Goal: Task Accomplishment & Management: Manage account settings

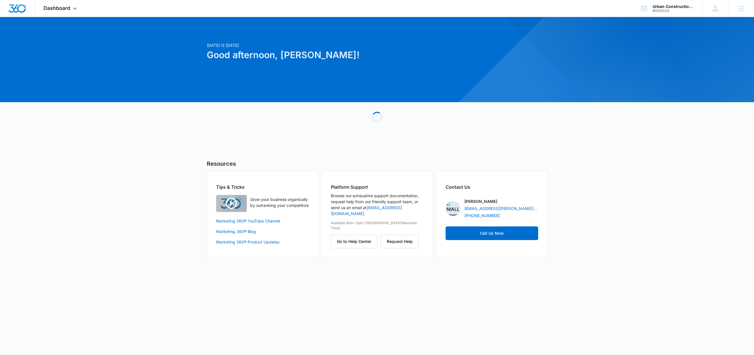
click at [53, 15] on div "Dashboard Apps Reputation Websites Forms CRM Email Social Shop Content Ads Inte…" at bounding box center [61, 8] width 52 height 17
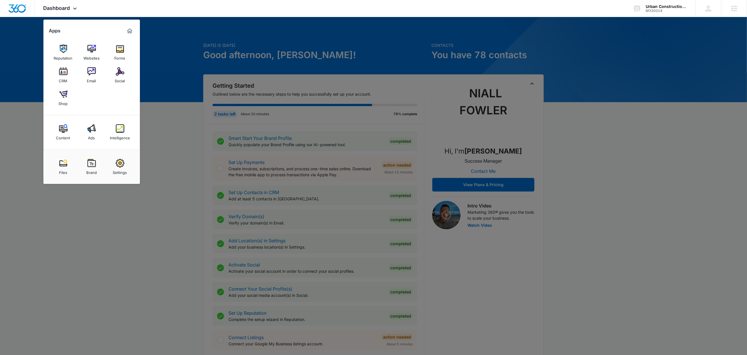
click at [152, 106] on div at bounding box center [373, 177] width 747 height 355
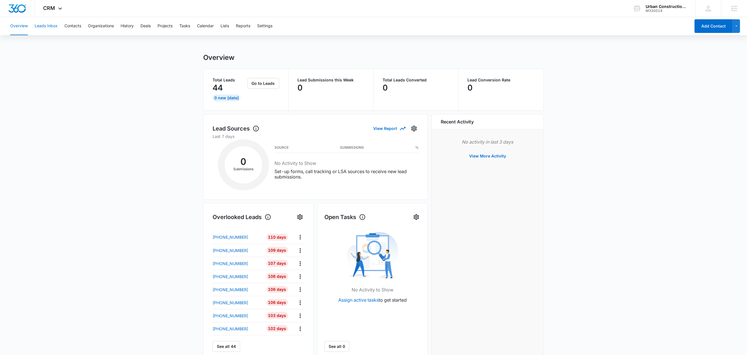
click at [49, 26] on button "Leads Inbox" at bounding box center [46, 26] width 23 height 18
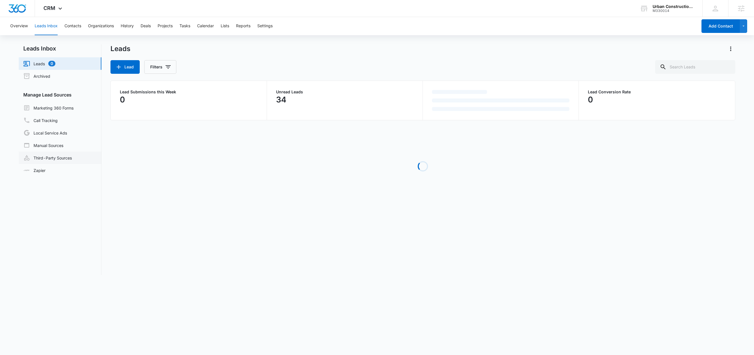
click at [47, 156] on link "Third-Party Sources" at bounding box center [47, 157] width 49 height 7
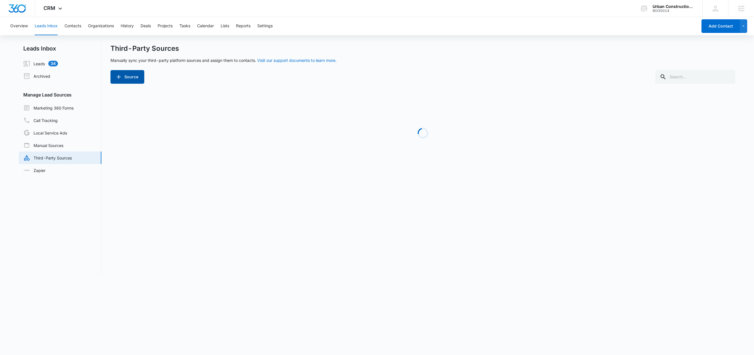
click at [127, 80] on button "Source" at bounding box center [127, 77] width 34 height 14
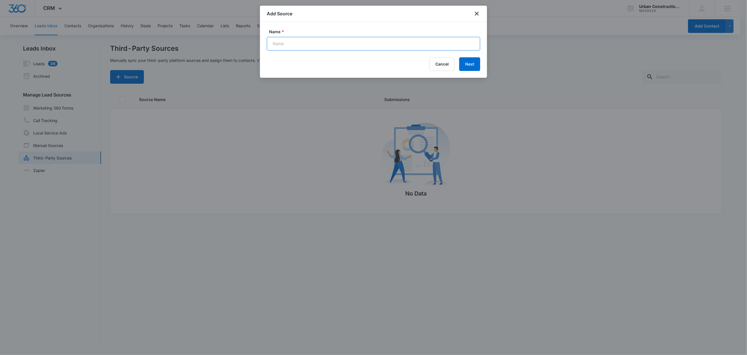
click at [303, 49] on input "Name *" at bounding box center [373, 44] width 213 height 14
paste input "New FB Lead - M360 Notification"
type input "New FB Lead - M360 Notification (Zap)"
click at [478, 64] on button "Next" at bounding box center [469, 64] width 21 height 14
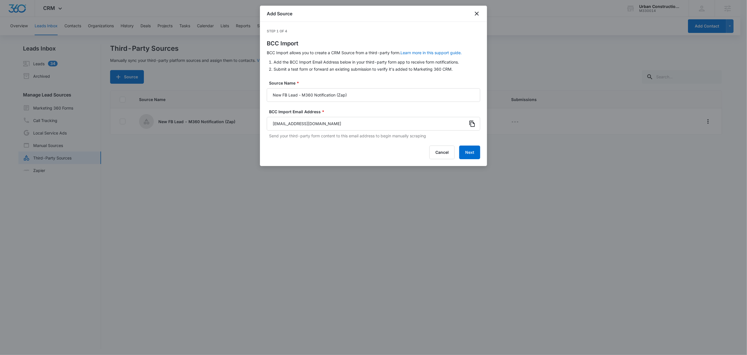
click at [470, 124] on icon at bounding box center [472, 124] width 5 height 6
click at [467, 153] on button "Next" at bounding box center [469, 153] width 21 height 14
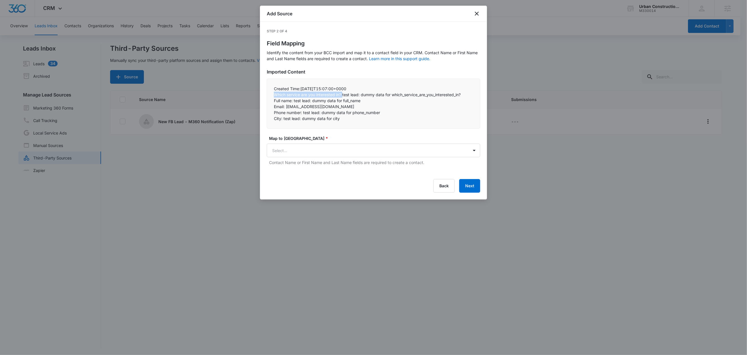
drag, startPoint x: 343, startPoint y: 95, endPoint x: 265, endPoint y: 93, distance: 78.1
click at [265, 93] on div "Step 2 of 4 Field Mapping Identify the content from your BCC import and map it …" at bounding box center [373, 111] width 227 height 178
copy p "Which service are you interested in?"
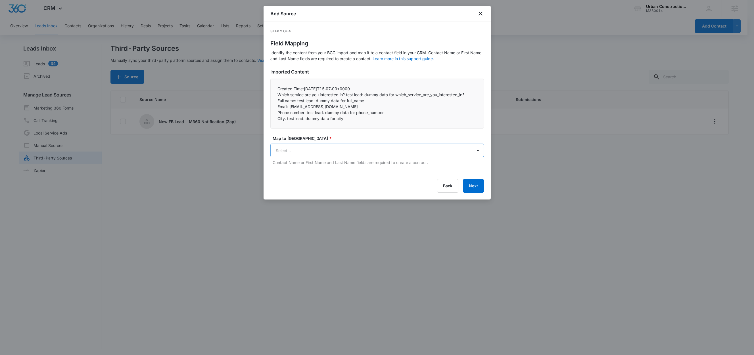
click at [280, 147] on body "CRM Apps Reputation Websites Forms CRM Email Social Shop Content Ads Intelligen…" at bounding box center [377, 178] width 754 height 356
type input "wh"
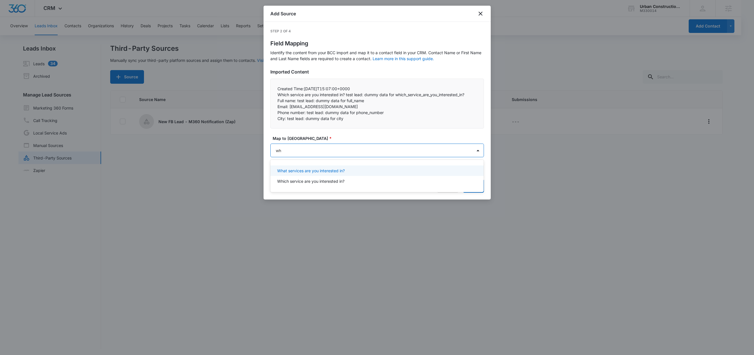
click at [307, 171] on p "What services are you interested in?" at bounding box center [311, 171] width 68 height 6
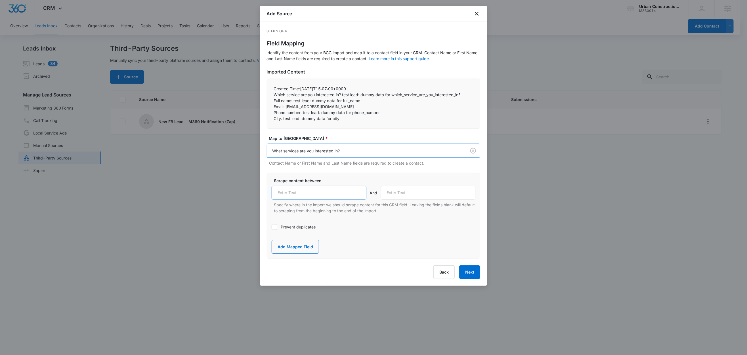
click at [315, 195] on input "text" at bounding box center [319, 193] width 95 height 14
paste input "Which service are you interested in?"
type input "Which service are you interested in?"
drag, startPoint x: 294, startPoint y: 102, endPoint x: 267, endPoint y: 101, distance: 26.1
click at [267, 101] on div "Created Time:2025-10-07T15:07:00+0000 Which service are you interested in? tes…" at bounding box center [373, 104] width 213 height 50
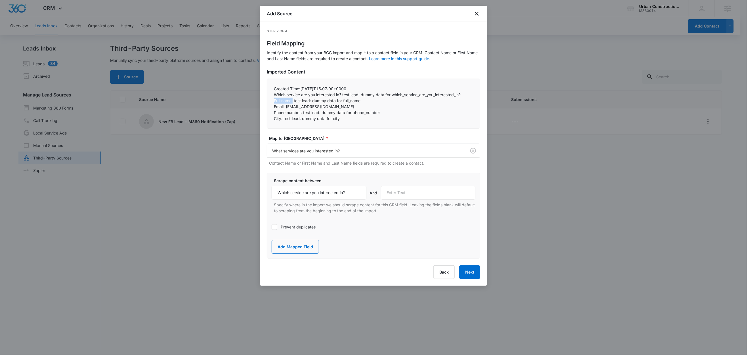
copy p "Full name:"
click at [415, 195] on input "text" at bounding box center [428, 193] width 95 height 14
paste input "Full name:"
type input "Full name:"
drag, startPoint x: 297, startPoint y: 247, endPoint x: 307, endPoint y: 194, distance: 53.3
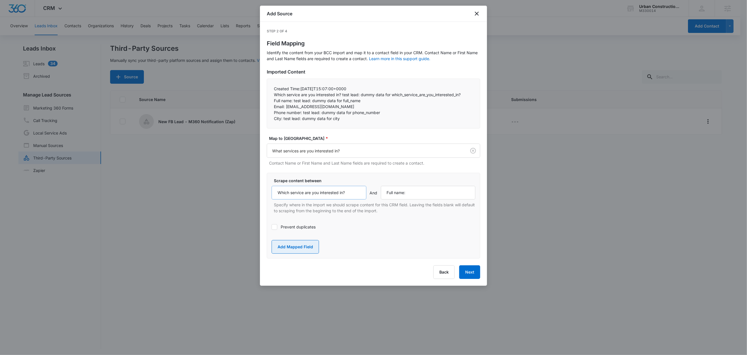
click at [297, 247] on button "Add Mapped Field" at bounding box center [295, 247] width 47 height 14
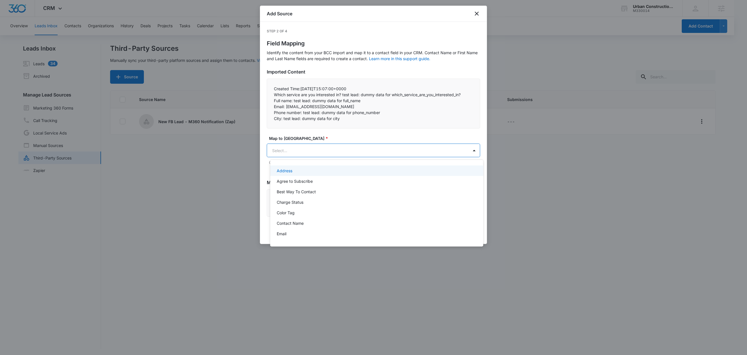
click at [301, 154] on body "CRM Apps Reputation Websites Forms CRM Email Social Shop Content Ads Intelligen…" at bounding box center [373, 177] width 747 height 355
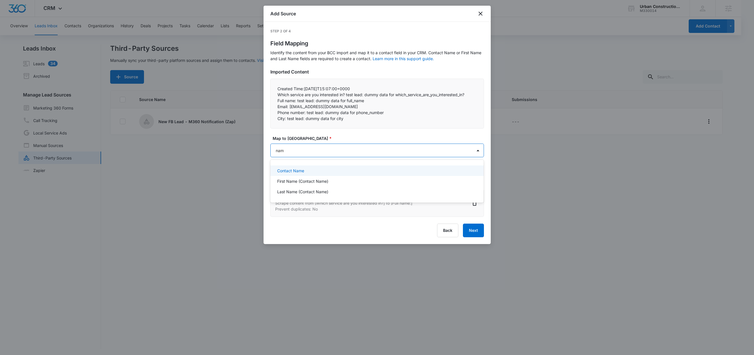
type input "name"
click at [299, 172] on p "Contact Name" at bounding box center [290, 171] width 27 height 6
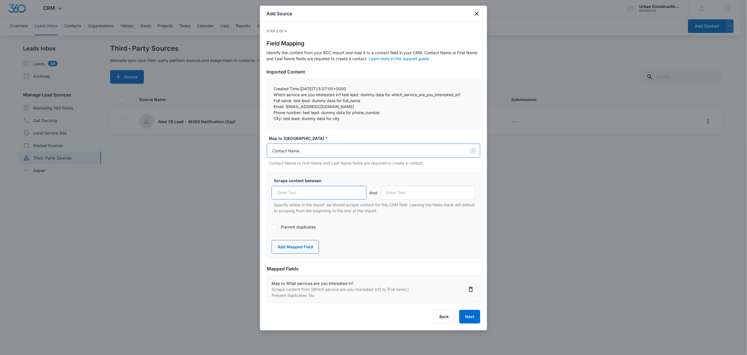
click at [322, 194] on input "text" at bounding box center [319, 193] width 95 height 14
paste input "Full name:"
type input "Full name:"
drag, startPoint x: 286, startPoint y: 107, endPoint x: 264, endPoint y: 105, distance: 22.3
click at [264, 105] on div "Step 2 of 4 Field Mapping Identify the content from your BCC import and map it …" at bounding box center [373, 176] width 227 height 309
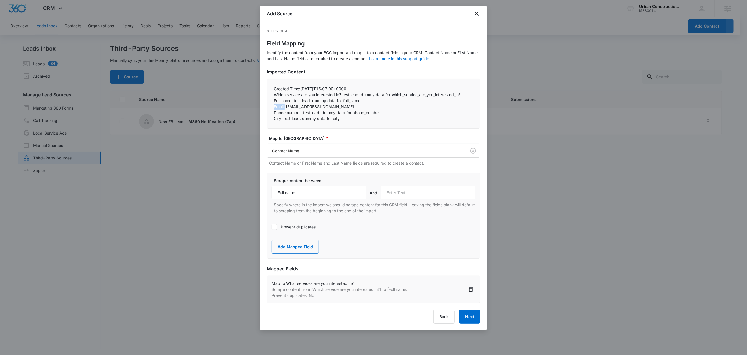
copy p "Email:"
click at [422, 193] on input "text" at bounding box center [428, 193] width 95 height 14
paste input "Email:"
type input "Email:"
click at [300, 244] on button "Add Mapped Field" at bounding box center [295, 247] width 47 height 14
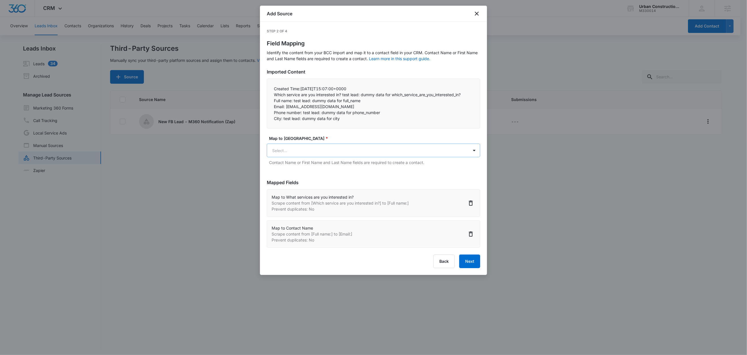
click at [306, 149] on body "CRM Apps Reputation Websites Forms CRM Email Social Shop Content Ads Intelligen…" at bounding box center [373, 178] width 747 height 356
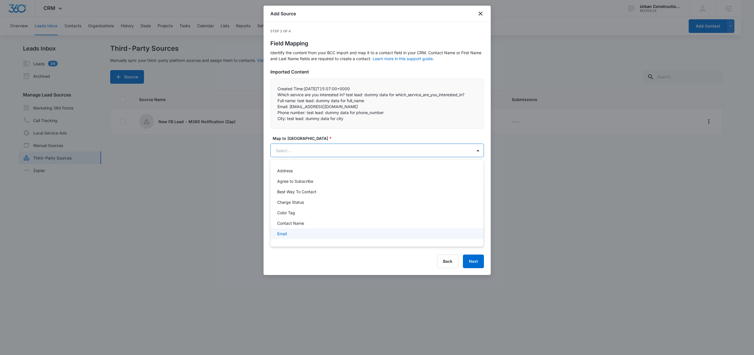
click at [288, 236] on div "Email" at bounding box center [376, 234] width 199 height 6
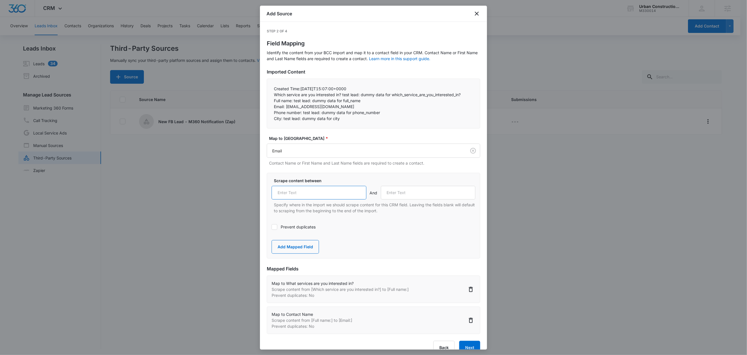
click at [301, 198] on input "text" at bounding box center [319, 193] width 95 height 14
paste input "Email:"
type input "Email:"
click at [293, 227] on label "Prevent duplicates" at bounding box center [374, 227] width 204 height 6
click at [272, 227] on input "Prevent duplicates" at bounding box center [272, 227] width 0 height 0
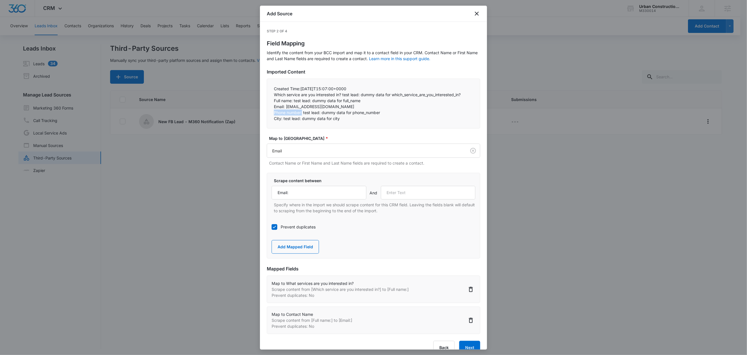
drag, startPoint x: 303, startPoint y: 113, endPoint x: 273, endPoint y: 113, distance: 29.5
click at [273, 113] on div "Created Time:2025-10-07T15:07:00+0000 Which service are you interested in? tes…" at bounding box center [373, 104] width 213 height 50
copy p "Phone number:"
click at [409, 192] on input "text" at bounding box center [428, 193] width 95 height 14
paste input "Phone number:"
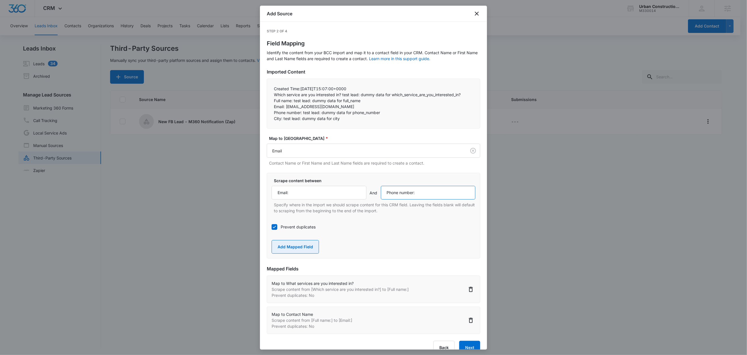
type input "Phone number:"
drag, startPoint x: 301, startPoint y: 249, endPoint x: 307, endPoint y: 175, distance: 73.8
click at [301, 249] on button "Add Mapped Field" at bounding box center [295, 247] width 47 height 14
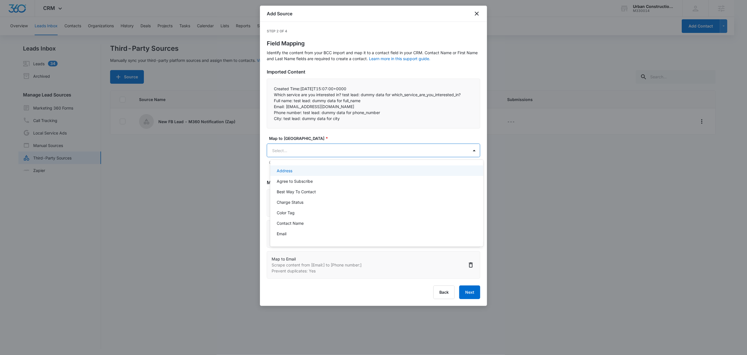
click at [302, 154] on body "CRM Apps Reputation Websites Forms CRM Email Social Shop Content Ads Intelligen…" at bounding box center [373, 177] width 747 height 355
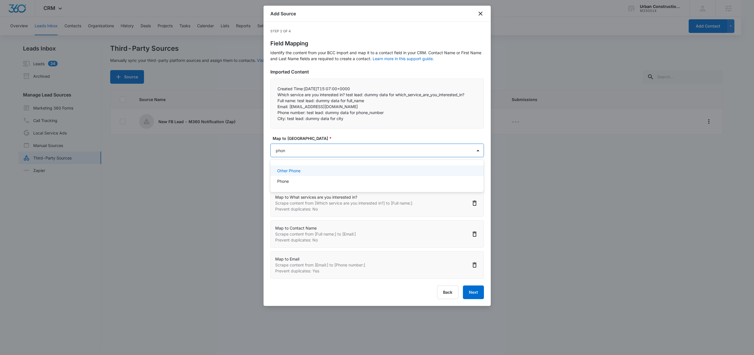
type input "phone"
click at [297, 181] on div "Phone" at bounding box center [376, 181] width 199 height 6
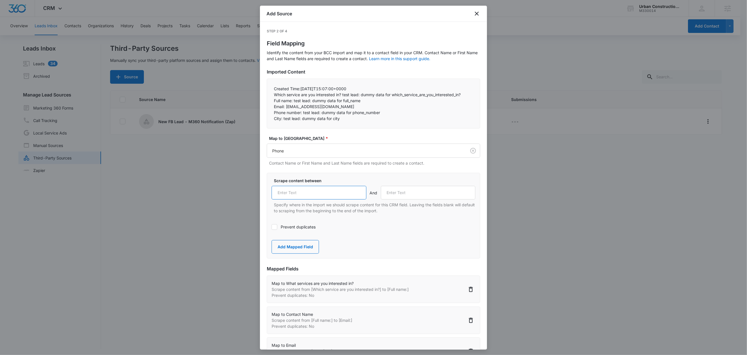
click at [315, 194] on input "text" at bounding box center [319, 193] width 95 height 14
paste input "Phone number:"
type input "Phone number:"
drag, startPoint x: 283, startPoint y: 119, endPoint x: 267, endPoint y: 120, distance: 16.5
click at [267, 120] on div "Created Time:2025-10-07T15:07:00+0000 Which service are you interested in? tes…" at bounding box center [373, 104] width 213 height 50
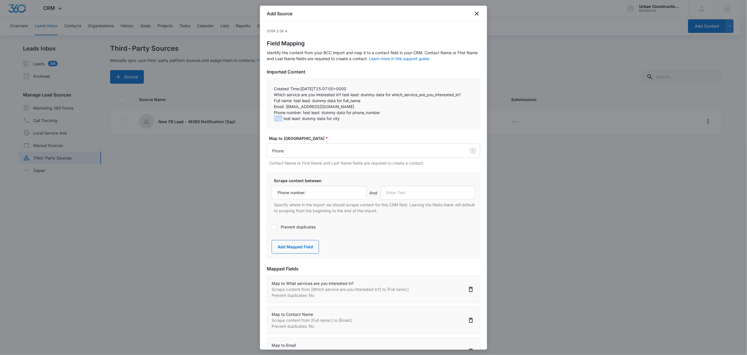
copy p "City:"
click at [414, 194] on input "text" at bounding box center [428, 193] width 95 height 14
paste input "City:"
type input "City:"
drag, startPoint x: 293, startPoint y: 243, endPoint x: 298, endPoint y: 234, distance: 10.8
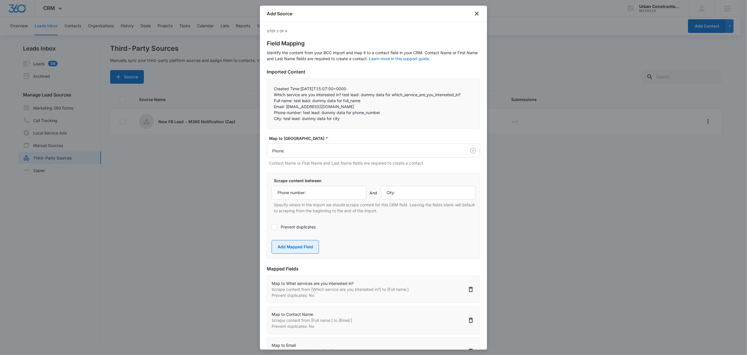
click at [293, 243] on button "Add Mapped Field" at bounding box center [295, 247] width 47 height 14
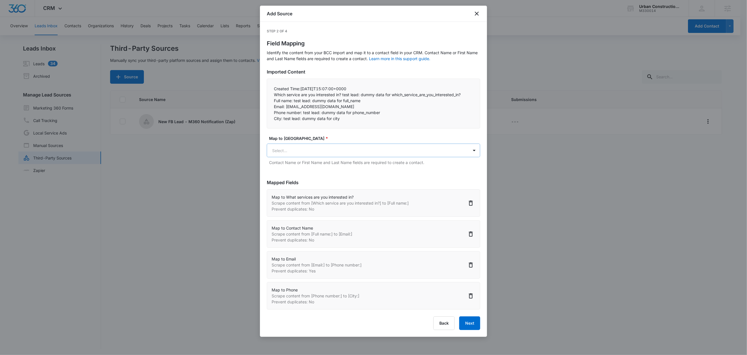
click at [296, 151] on body "CRM Apps Reputation Websites Forms CRM Email Social Shop Content Ads Intelligen…" at bounding box center [373, 178] width 747 height 356
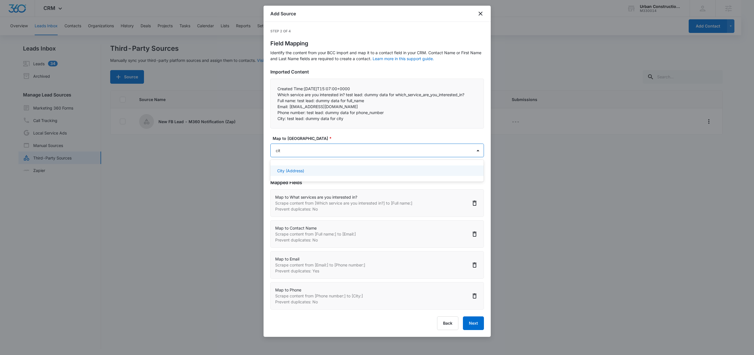
type input "city"
click at [302, 171] on p "City (Address)" at bounding box center [290, 171] width 27 height 6
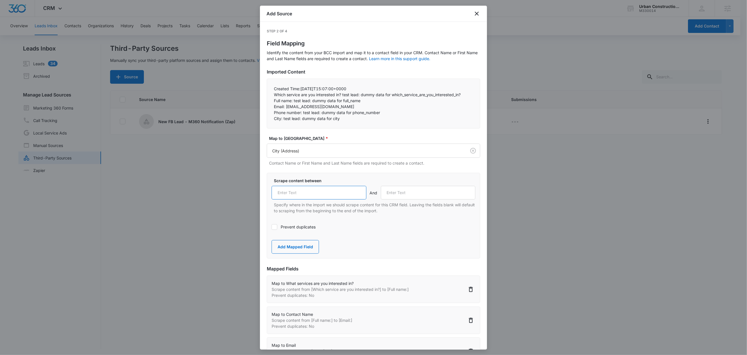
click at [299, 189] on input "text" at bounding box center [319, 193] width 95 height 14
paste input "City:"
type input "City:"
click at [428, 229] on label "Prevent duplicates" at bounding box center [374, 227] width 204 height 6
click at [272, 227] on input "Prevent duplicates" at bounding box center [272, 227] width 0 height 0
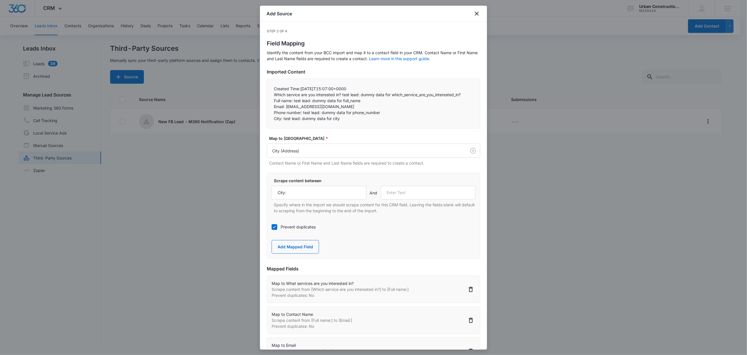
click at [277, 228] on div at bounding box center [275, 227] width 6 height 6
click at [272, 227] on input "Prevent duplicates" at bounding box center [272, 227] width 0 height 0
click at [296, 249] on button "Add Mapped Field" at bounding box center [295, 247] width 47 height 14
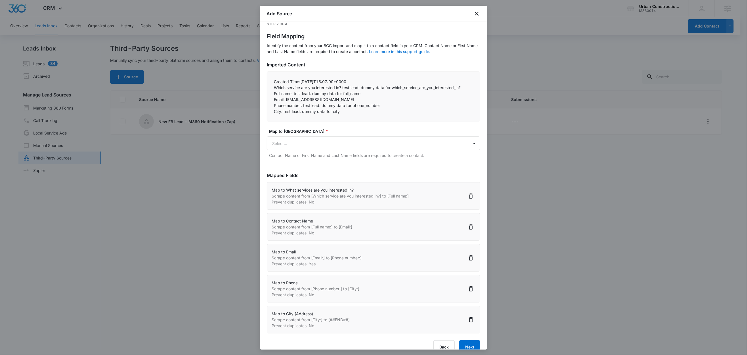
scroll to position [20, 0]
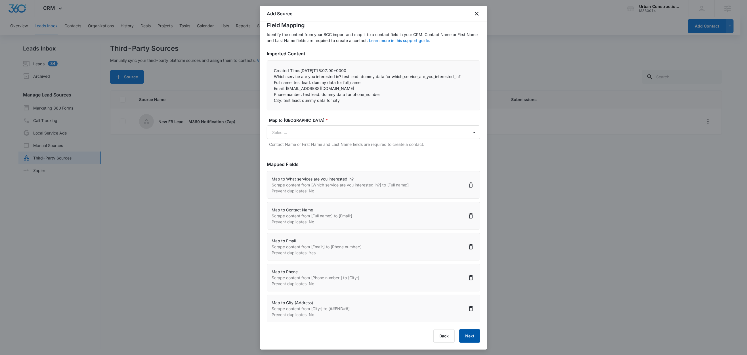
click at [462, 334] on button "Next" at bounding box center [469, 336] width 21 height 14
select select "367"
select select "77"
select select "185"
select select "184"
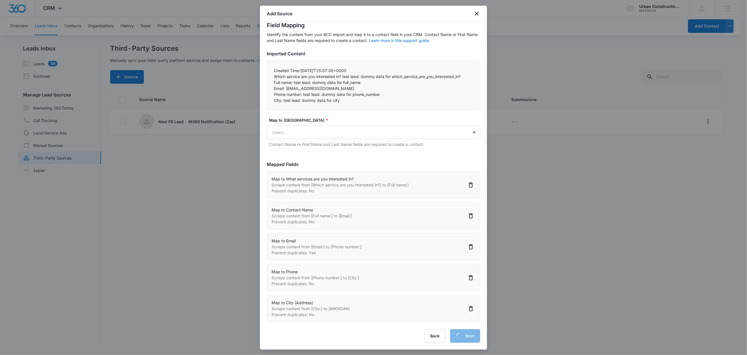
select select "188"
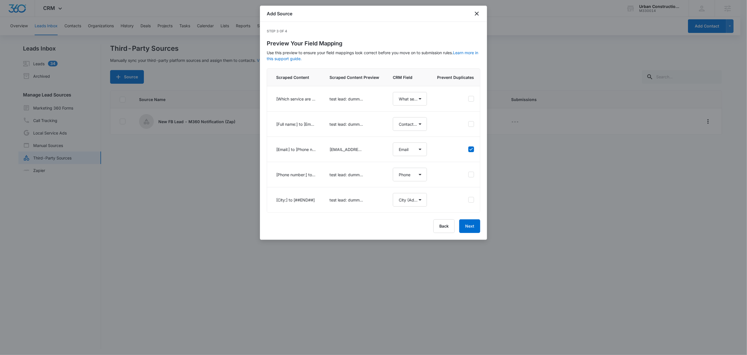
scroll to position [0, 0]
select select "367"
select select "77"
select select "185"
select select "184"
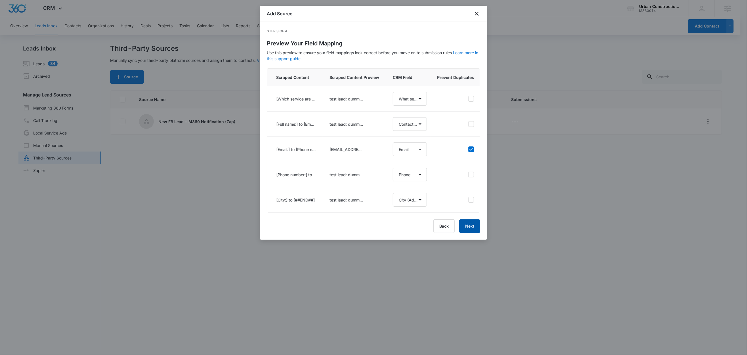
select select "188"
click at [475, 233] on button "Next" at bounding box center [469, 226] width 21 height 14
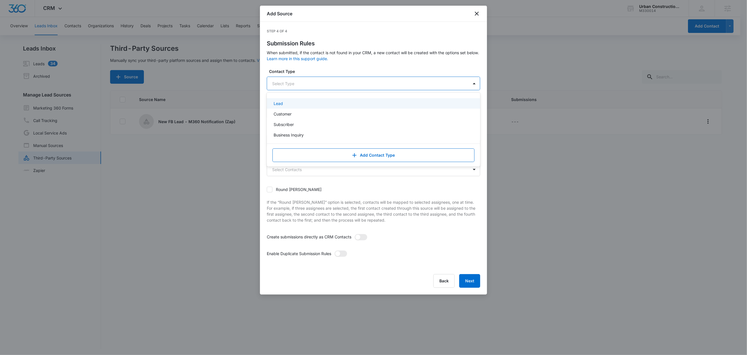
click at [291, 81] on div at bounding box center [366, 83] width 189 height 7
click at [291, 107] on div "Lead" at bounding box center [373, 103] width 213 height 11
click at [336, 70] on label "Contact Type" at bounding box center [375, 71] width 213 height 6
click at [286, 106] on div "Select Status" at bounding box center [368, 112] width 202 height 13
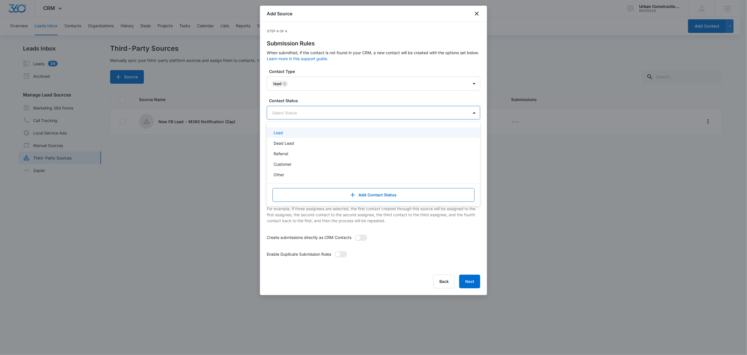
click at [289, 133] on div "Lead" at bounding box center [373, 133] width 199 height 6
click at [326, 67] on div "Step 4 of 4 Submission Rules When submitted, if the contact is not found in you…" at bounding box center [373, 159] width 213 height 260
click at [297, 144] on div at bounding box center [366, 142] width 189 height 7
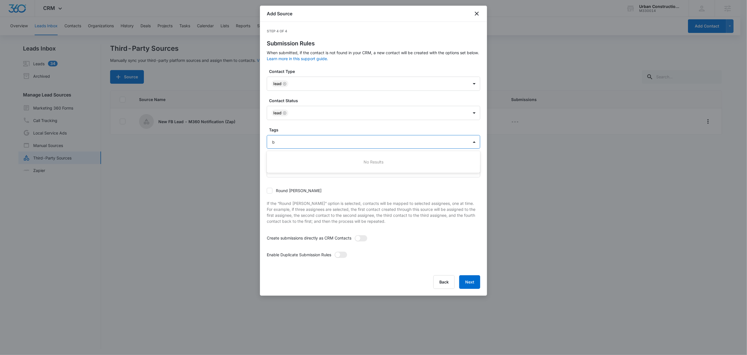
type input "b"
type input "new"
click at [295, 165] on p "New FB Lead - M360 Notification" at bounding box center [306, 162] width 64 height 6
drag, startPoint x: 292, startPoint y: 130, endPoint x: 356, endPoint y: 156, distance: 69.4
click at [292, 129] on label "Tags" at bounding box center [375, 130] width 213 height 6
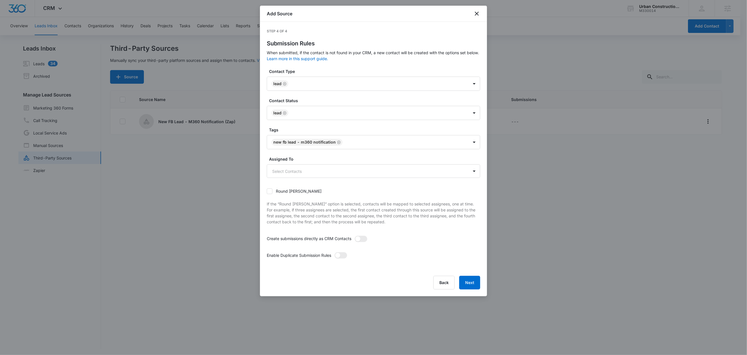
click at [366, 239] on span at bounding box center [361, 239] width 12 height 6
click at [355, 236] on input "checkbox" at bounding box center [355, 236] width 0 height 0
click at [343, 257] on span at bounding box center [341, 255] width 12 height 6
click at [334, 252] on input "checkbox" at bounding box center [334, 252] width 0 height 0
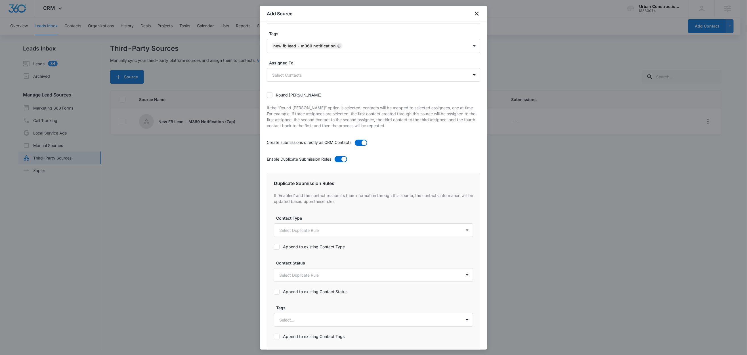
scroll to position [217, 0]
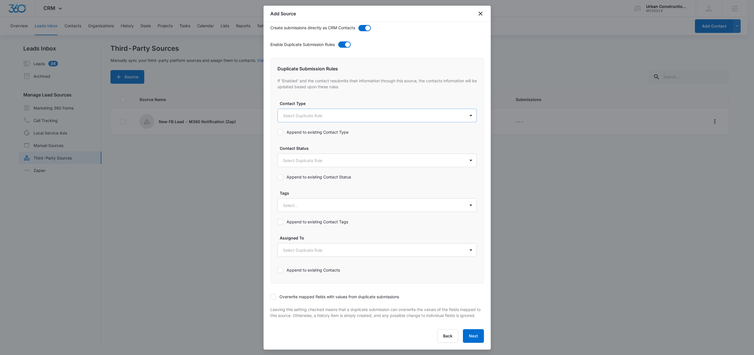
click at [289, 111] on body "CRM Apps Reputation Websites Forms CRM Email Social Shop Content Ads Intelligen…" at bounding box center [377, 178] width 754 height 356
click at [290, 138] on p "Lead" at bounding box center [288, 140] width 9 height 6
click at [310, 98] on div at bounding box center [377, 177] width 754 height 355
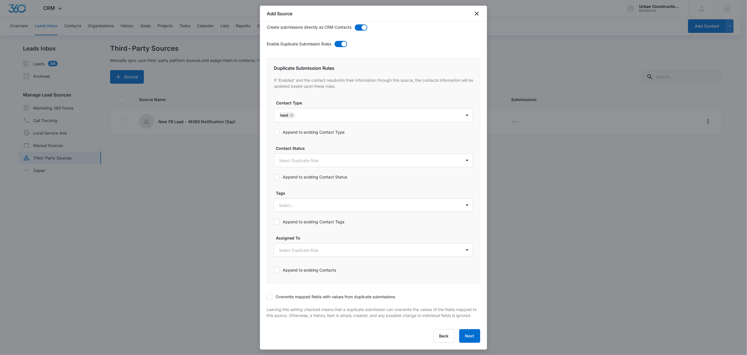
click at [311, 129] on label "Append to existing Contact Type" at bounding box center [373, 132] width 199 height 6
click at [274, 132] on input "Append to existing Contact Type" at bounding box center [274, 132] width 0 height 0
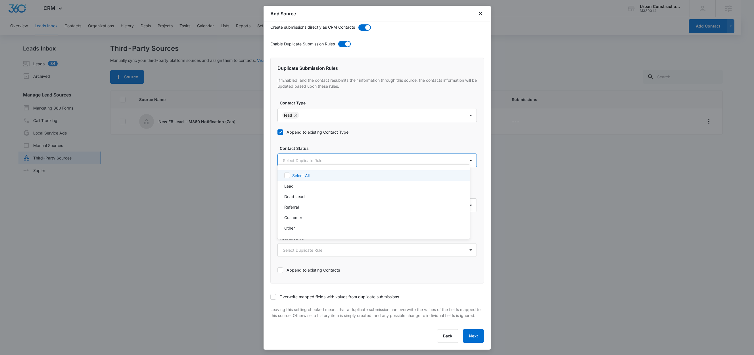
click at [304, 157] on body "CRM Apps Reputation Websites Forms CRM Email Social Shop Content Ads Intelligen…" at bounding box center [377, 177] width 754 height 355
click at [299, 186] on div "Lead" at bounding box center [373, 186] width 178 height 6
click at [319, 143] on div at bounding box center [377, 177] width 754 height 355
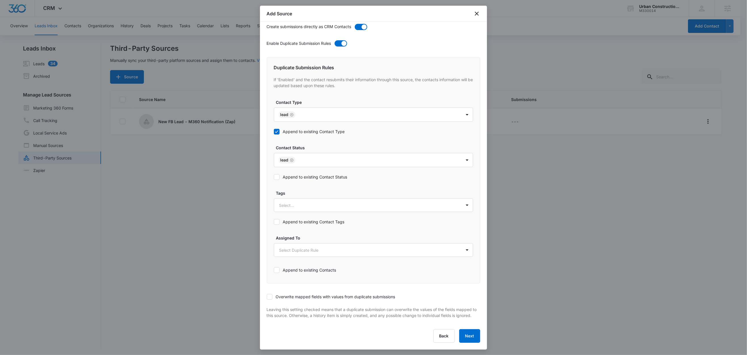
click at [297, 174] on label "Append to existing Contact Status" at bounding box center [373, 177] width 199 height 6
click at [274, 177] on input "Append to existing Contact Status" at bounding box center [274, 177] width 0 height 0
click at [302, 202] on div at bounding box center [366, 205] width 175 height 7
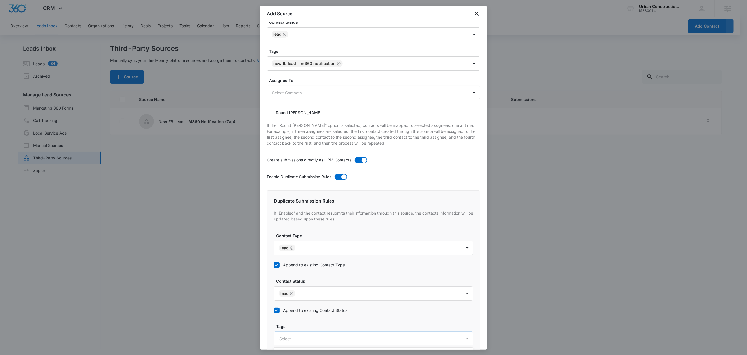
scroll to position [192, 0]
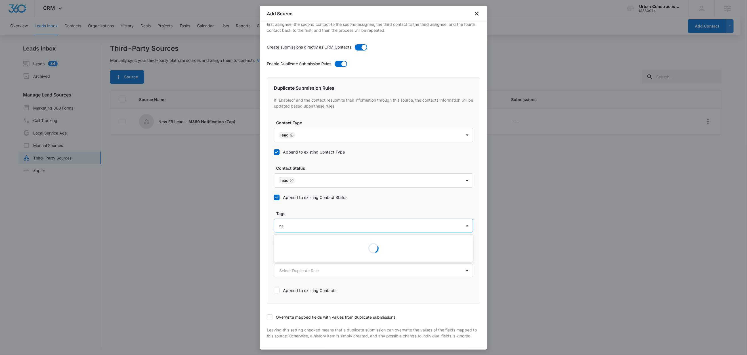
type input "new"
click at [301, 244] on p "New FB Lead - M360 Notification" at bounding box center [313, 246] width 64 height 6
click at [321, 215] on label "Tags" at bounding box center [375, 214] width 199 height 6
click at [305, 242] on label "Append to existing Contact Tags" at bounding box center [373, 243] width 199 height 6
click at [274, 243] on input "Append to existing Contact Tags" at bounding box center [274, 243] width 0 height 0
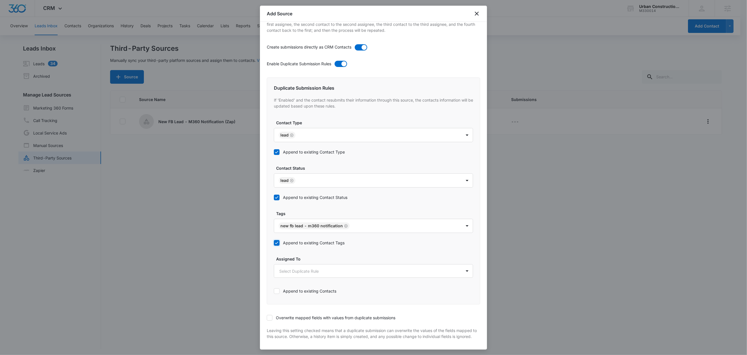
scroll to position [220, 0]
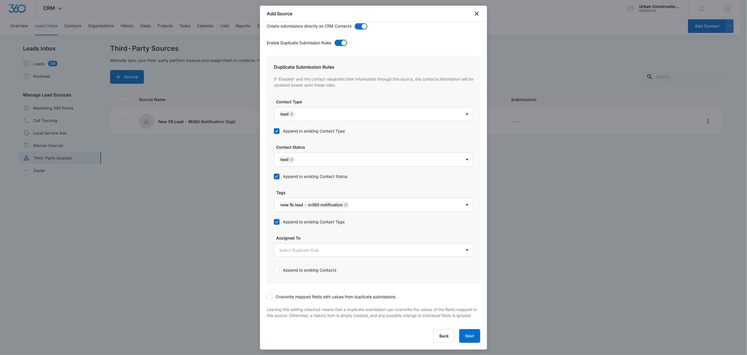
drag, startPoint x: 270, startPoint y: 292, endPoint x: 280, endPoint y: 292, distance: 10.2
click at [270, 294] on icon at bounding box center [269, 296] width 5 height 5
click at [267, 297] on input "Overwrite mapped fields with values from duplicate submissions" at bounding box center [267, 297] width 0 height 0
click at [465, 343] on button "Next" at bounding box center [469, 336] width 21 height 14
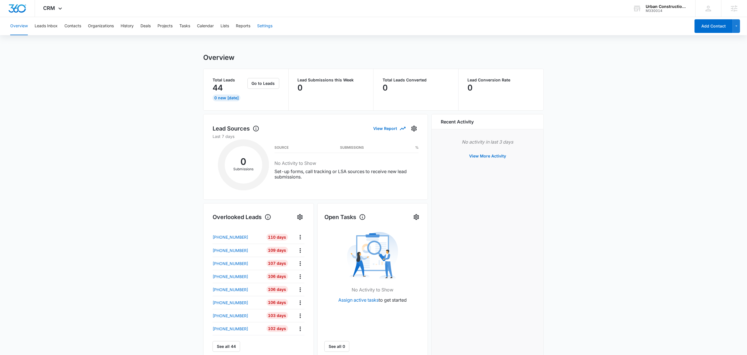
click at [264, 26] on button "Settings" at bounding box center [264, 26] width 15 height 18
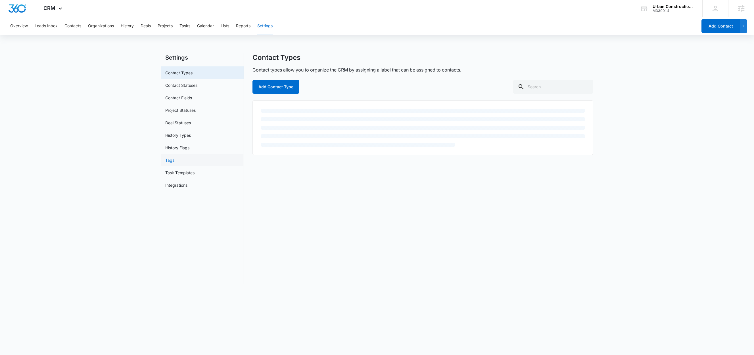
click at [169, 161] on link "Tags" at bounding box center [169, 160] width 9 height 6
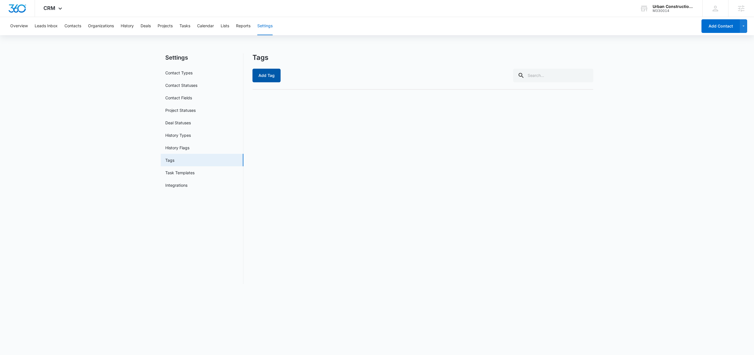
click at [266, 76] on button "Add Tag" at bounding box center [266, 76] width 28 height 14
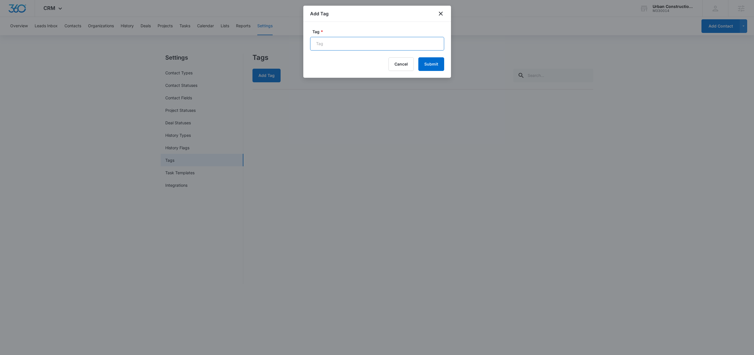
click at [334, 43] on input "Tag *" at bounding box center [377, 44] width 134 height 14
paste input "New FB Lead - M360 Notification"
type input "New FB Lead - M360 Notification"
click at [438, 66] on button "Submit" at bounding box center [431, 64] width 26 height 14
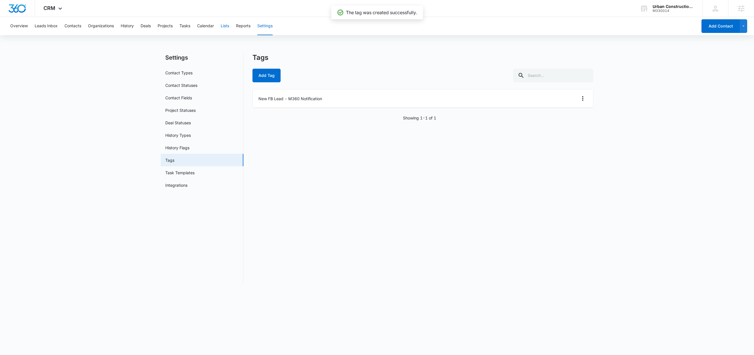
click at [226, 26] on button "Lists" at bounding box center [225, 26] width 9 height 18
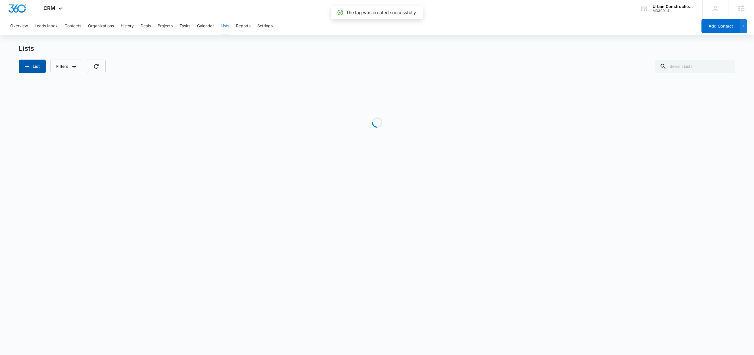
click at [23, 66] on button "List" at bounding box center [32, 67] width 27 height 14
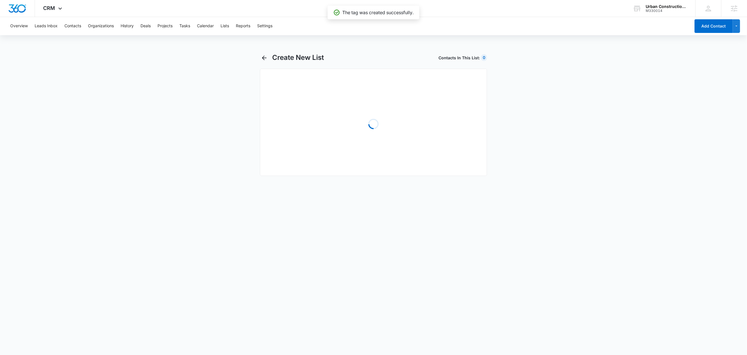
select select "31"
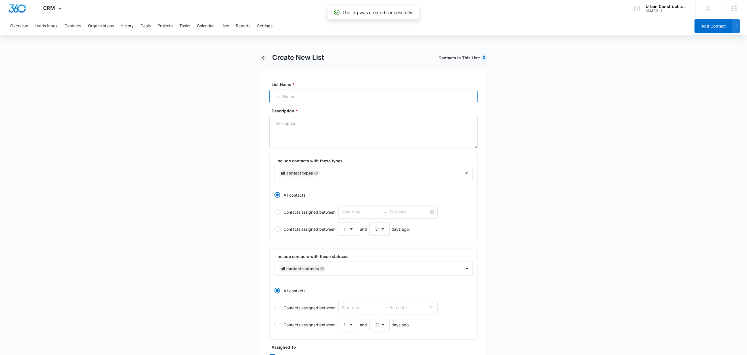
click at [301, 94] on input "List Name *" at bounding box center [373, 97] width 208 height 14
paste input "New FB Lead - M360 Notification"
type input "New FB Lead - M360 Notification"
click at [291, 128] on textarea "Description *" at bounding box center [373, 132] width 208 height 32
paste textarea "New FB Lead - M360 Notification"
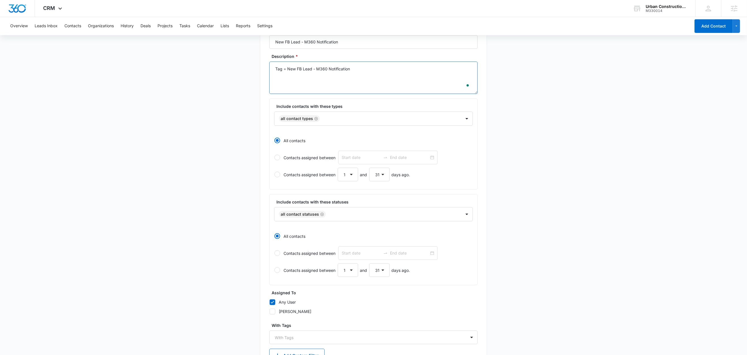
scroll to position [98, 0]
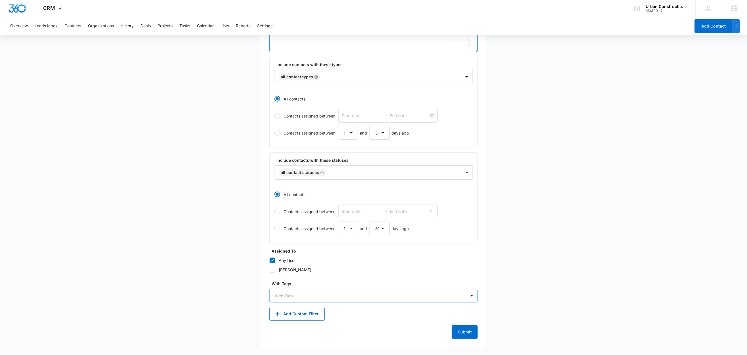
type textarea "Tag = New FB Lead - M360 Notification"
click at [311, 301] on div "With Tags" at bounding box center [368, 296] width 196 height 13
type input "new"
click at [316, 315] on p "New FB Lead - M360 Notification" at bounding box center [308, 316] width 64 height 6
click at [218, 305] on main "Create New List Contacts In This List : 0 List Name * New FB Lead - M360 Notifi…" at bounding box center [373, 156] width 747 height 399
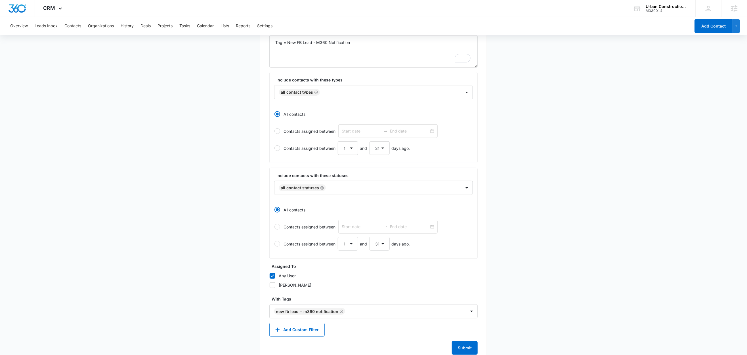
scroll to position [99, 0]
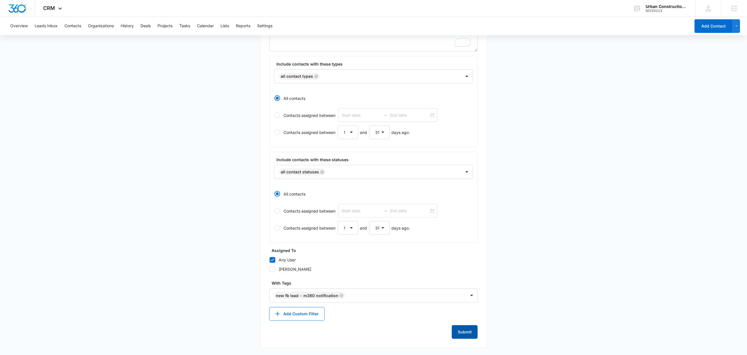
click at [460, 331] on button "Submit" at bounding box center [465, 332] width 26 height 14
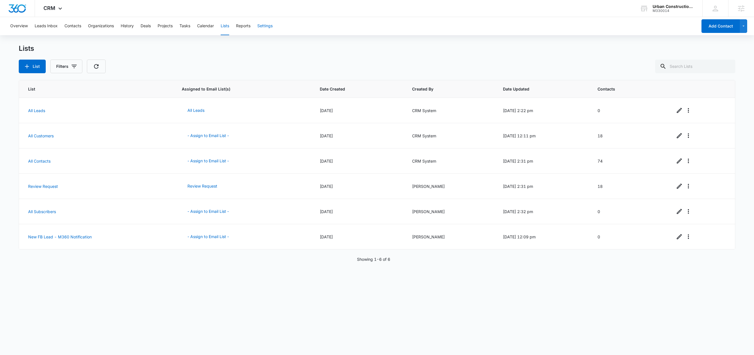
click at [268, 25] on button "Settings" at bounding box center [264, 26] width 15 height 18
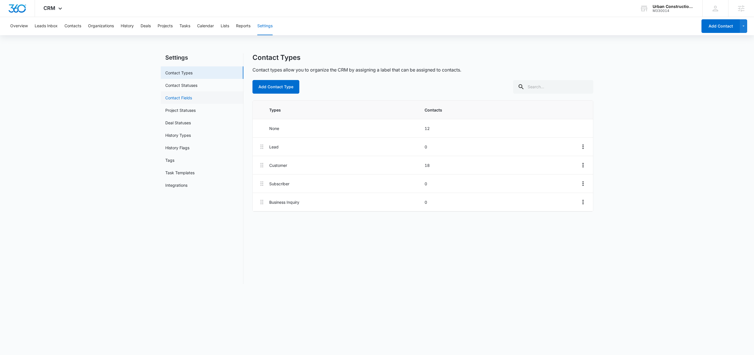
click at [185, 99] on link "Contact Fields" at bounding box center [178, 98] width 27 height 6
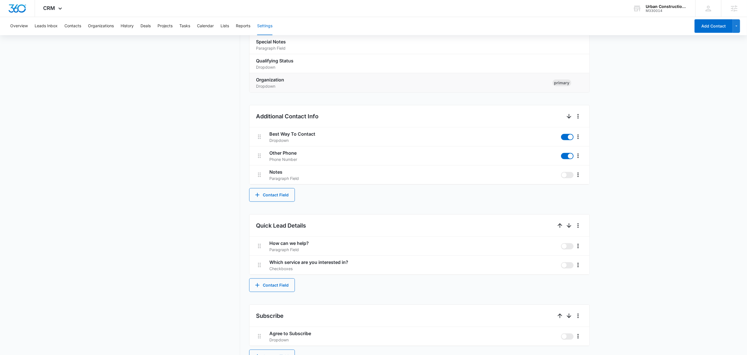
scroll to position [202, 0]
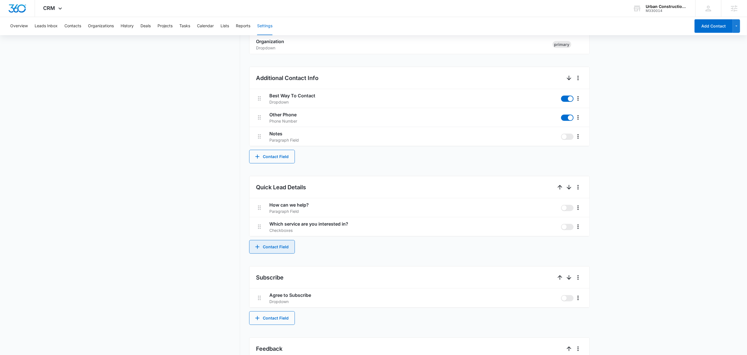
click at [273, 244] on button "Contact Field" at bounding box center [272, 247] width 46 height 14
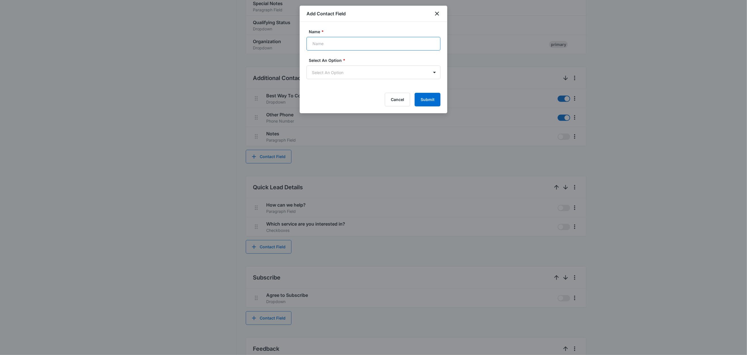
click at [327, 44] on input "Name *" at bounding box center [374, 44] width 134 height 14
type input "What services are you interested in?"
click at [364, 75] on body "CRM Apps Reputation Websites Forms CRM Email Social Shop Content Ads Intelligen…" at bounding box center [373, 119] width 747 height 643
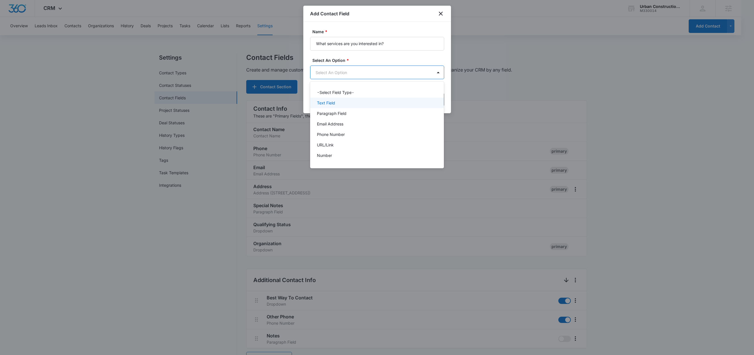
click at [337, 105] on div "Text Field" at bounding box center [376, 103] width 119 height 6
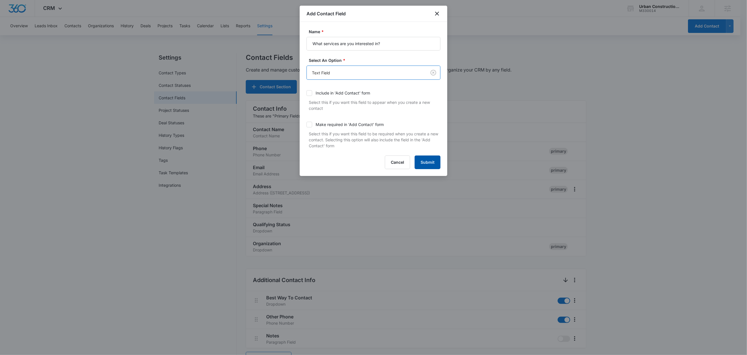
click at [429, 163] on button "Submit" at bounding box center [428, 163] width 26 height 14
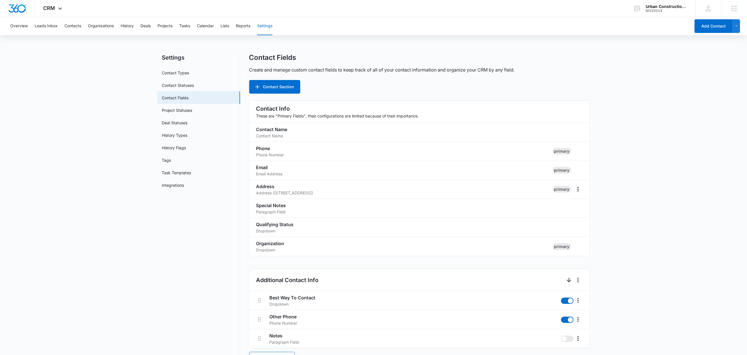
scroll to position [291, 0]
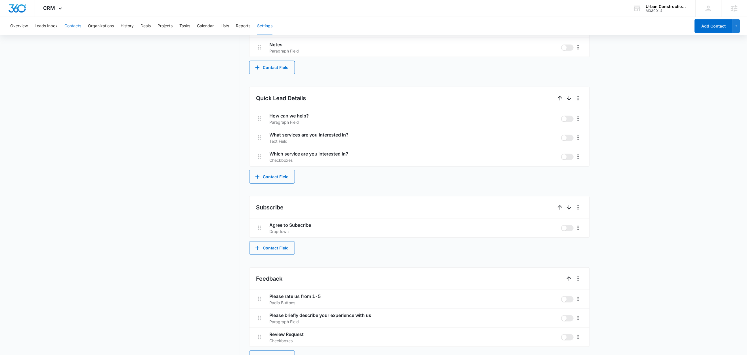
click at [76, 25] on button "Contacts" at bounding box center [72, 26] width 17 height 18
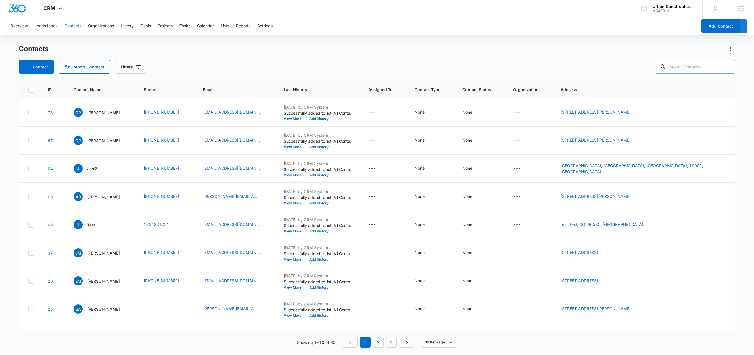
click at [700, 66] on input "text" at bounding box center [695, 67] width 80 height 14
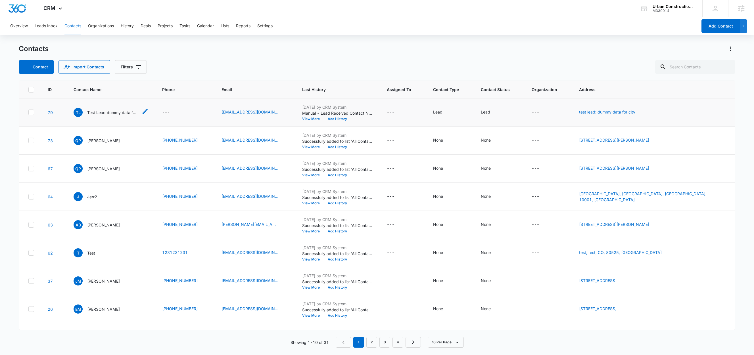
click at [111, 111] on p "Test Lead dummy data for full_name" at bounding box center [112, 113] width 51 height 6
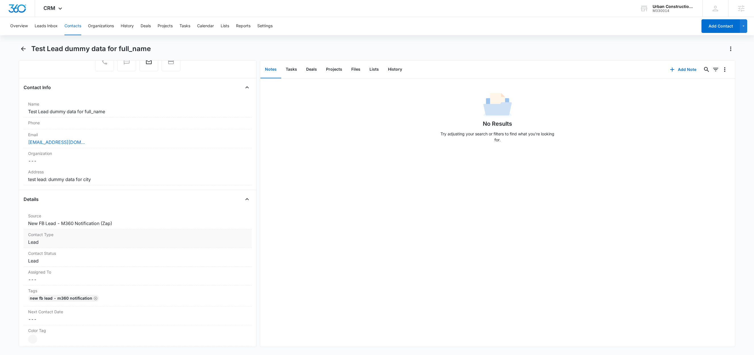
scroll to position [67, 0]
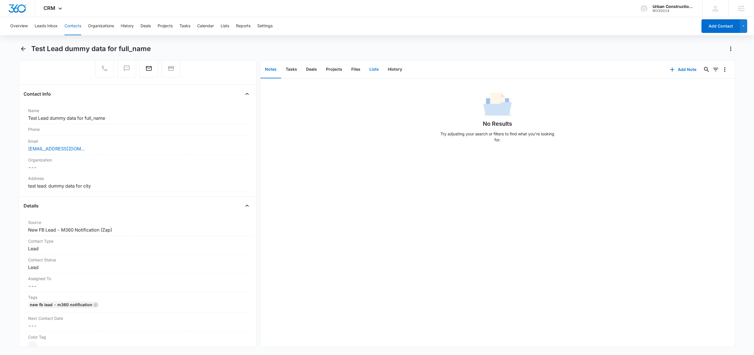
click at [378, 70] on button "Lists" at bounding box center [374, 70] width 18 height 18
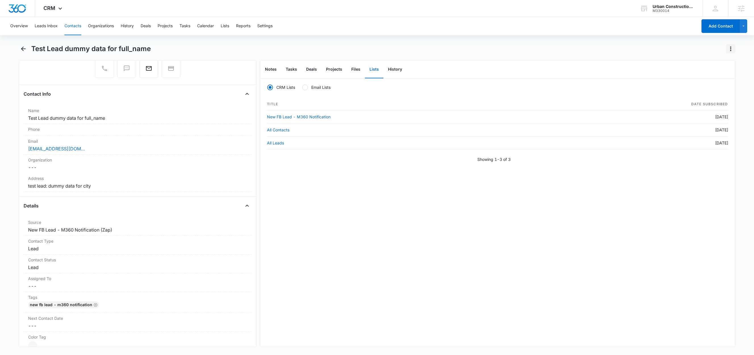
click at [730, 48] on icon "Actions" at bounding box center [730, 48] width 7 height 7
click at [699, 79] on button "Delete" at bounding box center [711, 82] width 45 height 9
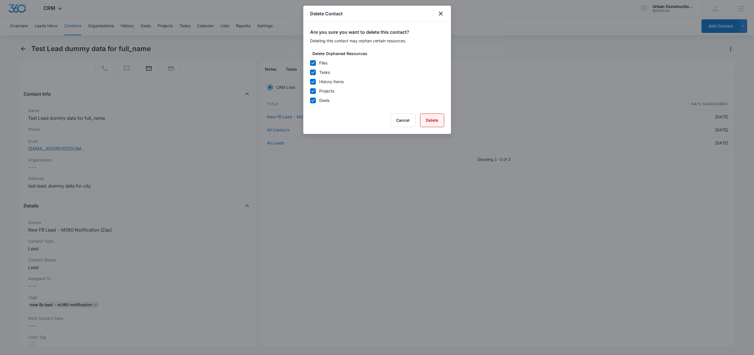
click at [433, 119] on button "Delete" at bounding box center [432, 121] width 24 height 14
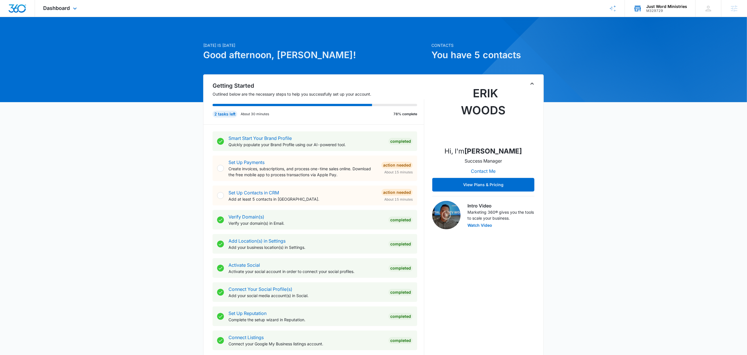
click at [673, 9] on div "M329729" at bounding box center [666, 11] width 41 height 4
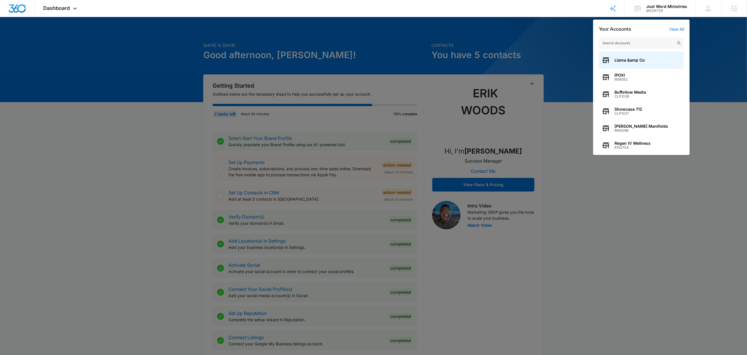
click at [548, 61] on div at bounding box center [373, 177] width 747 height 355
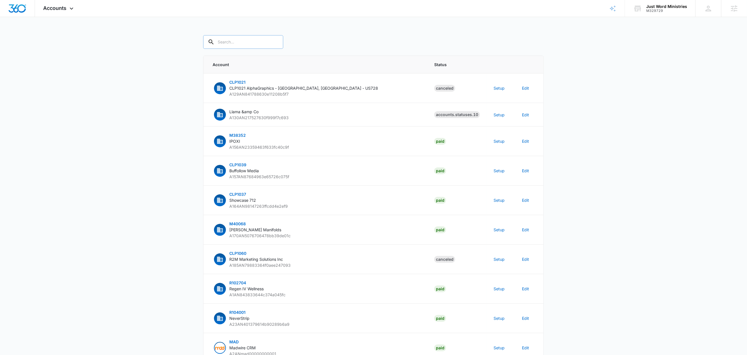
click at [255, 45] on input "text" at bounding box center [243, 42] width 80 height 14
paste input "M329729"
type input "M329729"
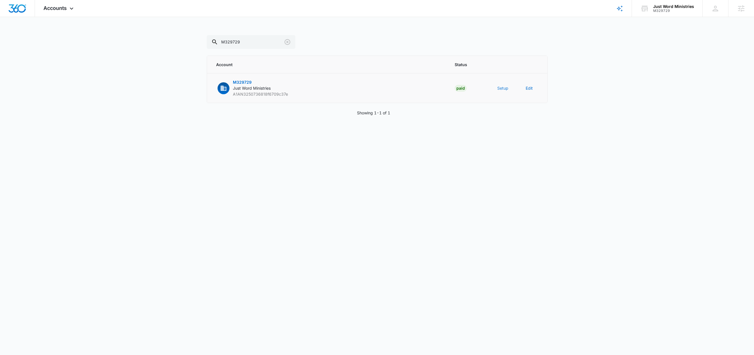
click at [502, 88] on button "Setup" at bounding box center [502, 88] width 11 height 6
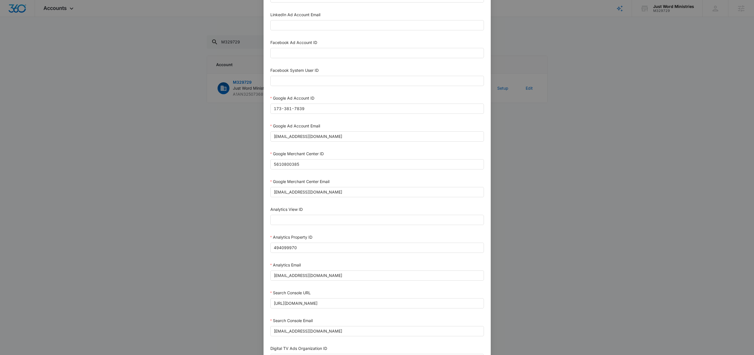
scroll to position [98, 0]
click at [301, 90] on div "Facebook System User ID" at bounding box center [376, 79] width 213 height 21
click at [300, 85] on input "Facebook System User ID" at bounding box center [376, 83] width 213 height 10
type input "1023954259108897"
click at [336, 72] on div "Facebook System User ID" at bounding box center [376, 73] width 213 height 9
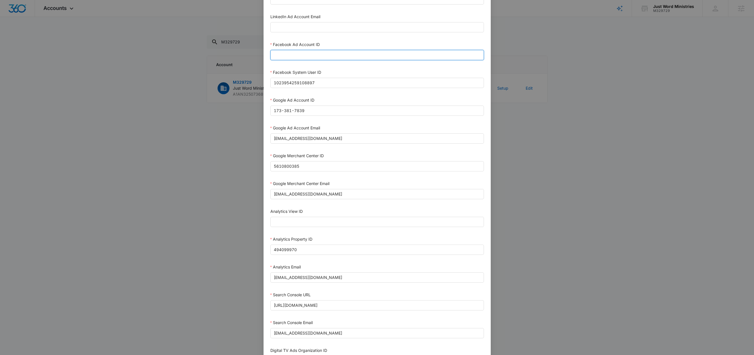
click at [299, 55] on input "Facebook Ad Account ID" at bounding box center [376, 55] width 213 height 10
paste input "1537745184072165"
type input "1537745184072165"
click at [332, 45] on div "Facebook Ad Account ID" at bounding box center [376, 45] width 213 height 9
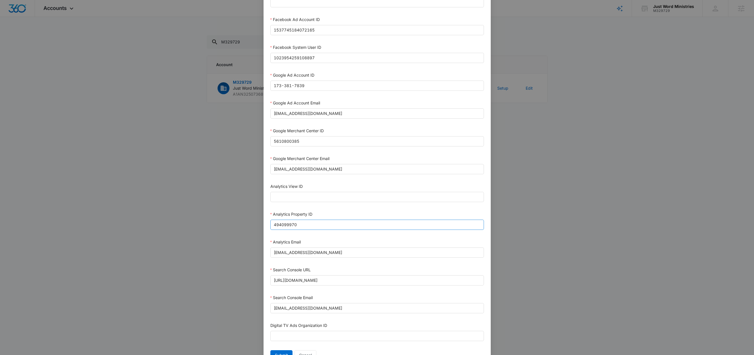
scroll to position [155, 0]
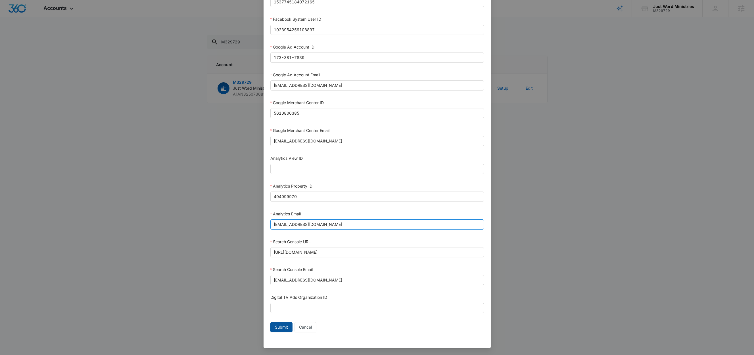
drag, startPoint x: 282, startPoint y: 324, endPoint x: 366, endPoint y: 221, distance: 133.1
click at [282, 324] on span "Submit" at bounding box center [281, 327] width 13 height 6
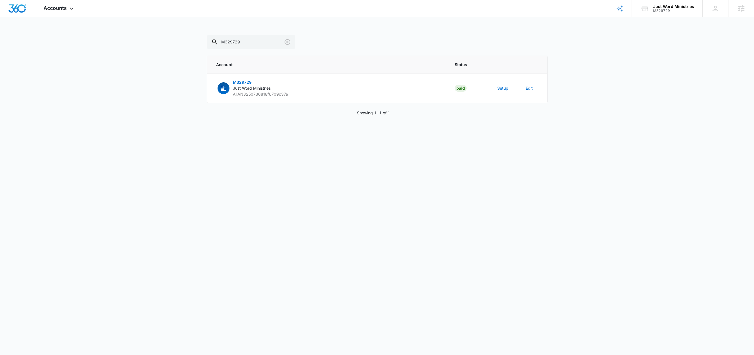
scroll to position [150, 0]
click at [501, 89] on button "Setup" at bounding box center [502, 88] width 11 height 6
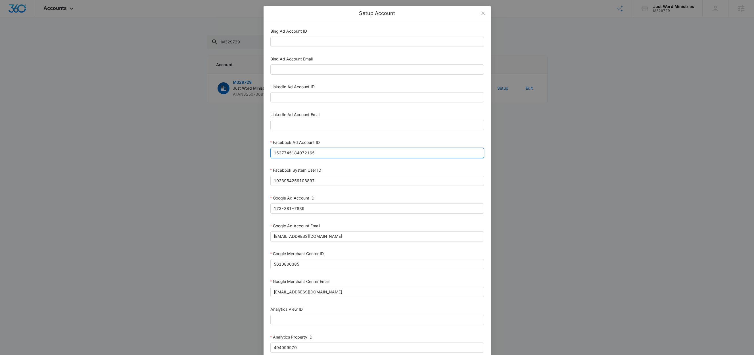
click at [321, 156] on input "1537745184072165" at bounding box center [376, 153] width 213 height 10
click at [345, 140] on form "Bing Ad Account ID Bing Ad Account Email LinkedIn Ad Account ID LinkedIn Ad Acc…" at bounding box center [376, 257] width 213 height 458
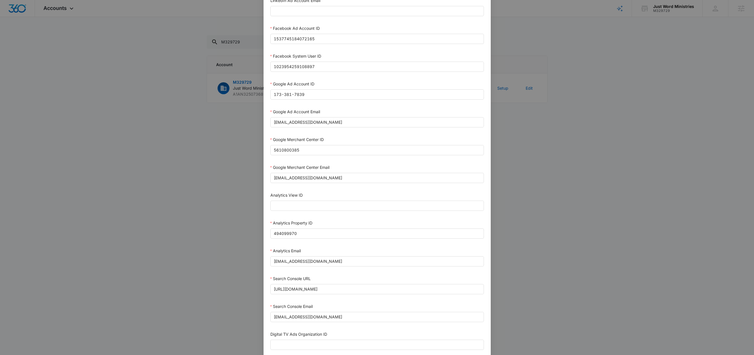
scroll to position [155, 0]
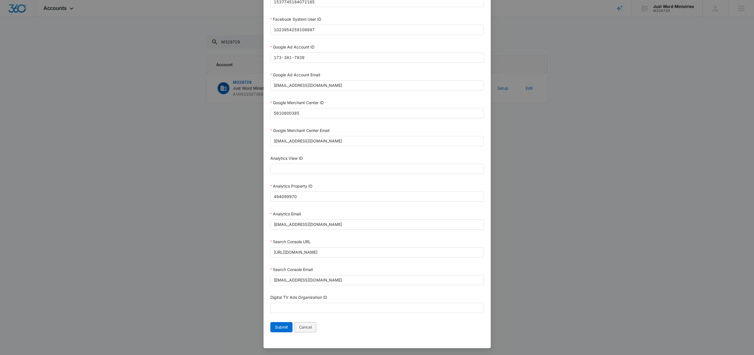
click at [305, 325] on span "Cancel" at bounding box center [305, 327] width 13 height 6
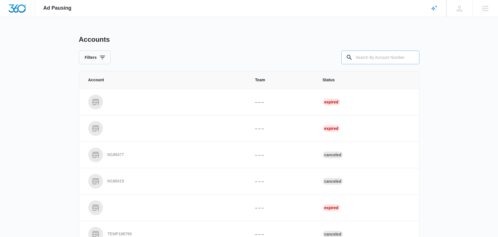
click at [372, 56] on input "text" at bounding box center [380, 58] width 78 height 14
paste input "M329729"
type input "M329729"
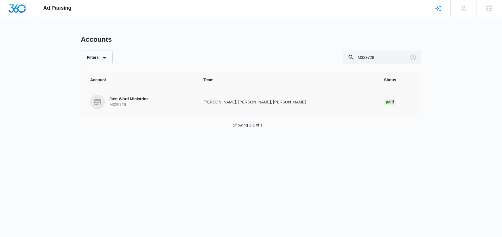
click at [137, 99] on p "Just Word Ministries" at bounding box center [129, 99] width 39 height 6
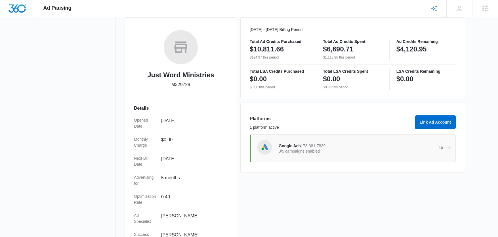
scroll to position [94, 0]
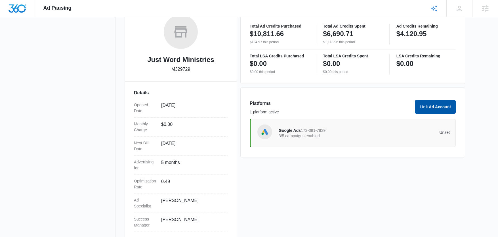
click at [437, 112] on button "Link Ad Account" at bounding box center [435, 107] width 41 height 14
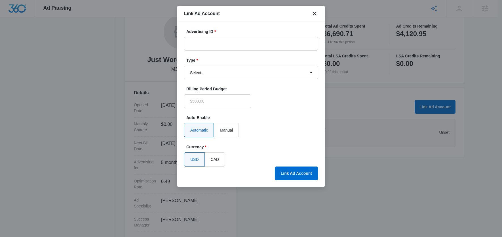
type input "$0.00"
click at [204, 64] on div "Type * Select... Bing Ads Facebook Ads Google Ads" at bounding box center [251, 68] width 134 height 22
click at [203, 69] on select "Select... Bing Ads Facebook Ads Google Ads" at bounding box center [251, 73] width 134 height 14
select select "facebook"
click at [184, 66] on select "Select... Bing Ads Facebook Ads Google Ads" at bounding box center [251, 73] width 134 height 14
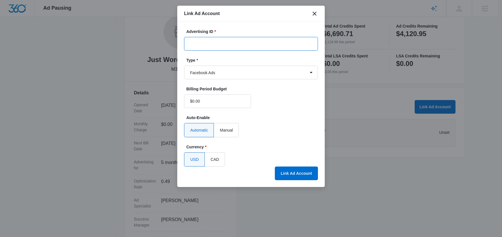
click at [217, 46] on input "Advertising ID *" at bounding box center [251, 44] width 134 height 14
paste input "1537745184072165"
type input "1537745184072165"
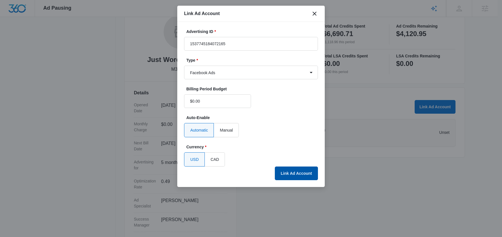
click at [298, 174] on button "Link Ad Account" at bounding box center [296, 173] width 43 height 14
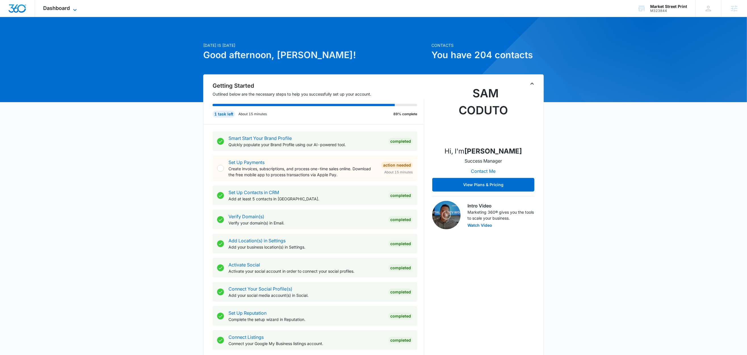
click at [77, 7] on icon at bounding box center [75, 10] width 7 height 7
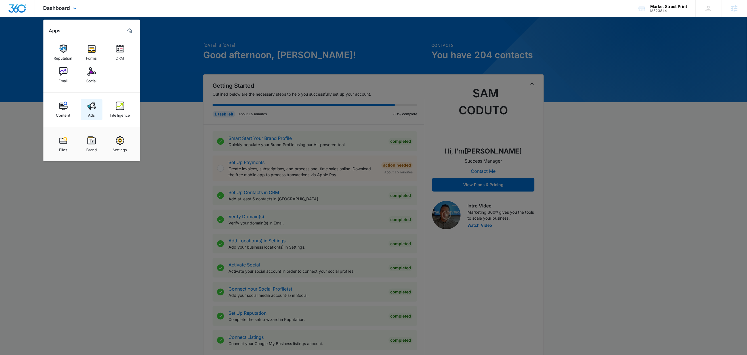
click at [94, 110] on img at bounding box center [91, 106] width 9 height 9
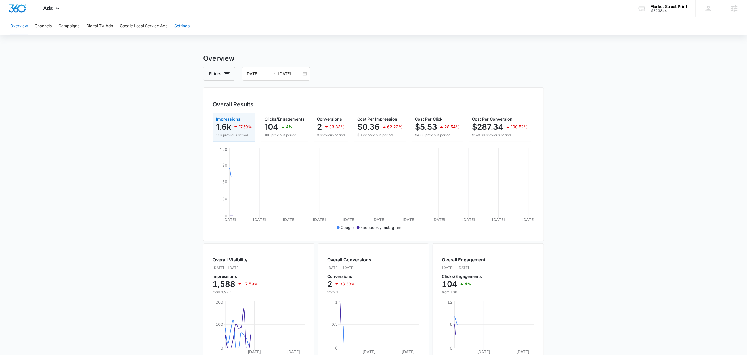
click at [185, 24] on button "Settings" at bounding box center [181, 26] width 15 height 18
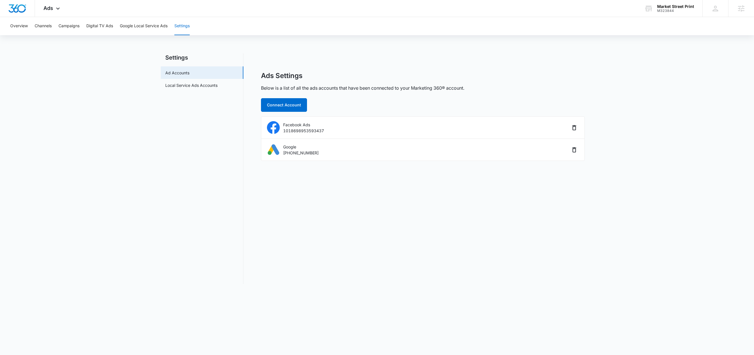
click at [660, 47] on div "Overview Channels Campaigns Digital TV Ads Google Local Service Ads Settings Se…" at bounding box center [377, 154] width 754 height 274
click at [679, 6] on div "Market Street Print" at bounding box center [675, 6] width 37 height 5
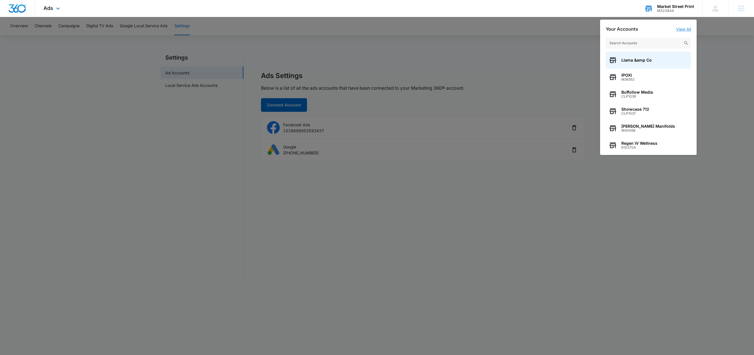
click at [685, 29] on link "View All" at bounding box center [683, 29] width 15 height 5
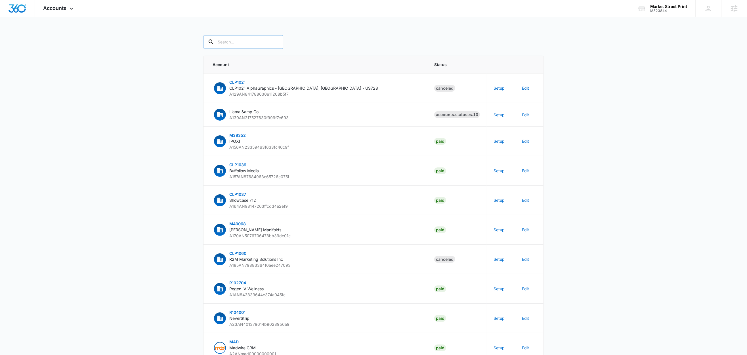
click at [245, 43] on input "text" at bounding box center [243, 42] width 80 height 14
paste input "M323844"
type input "M323844"
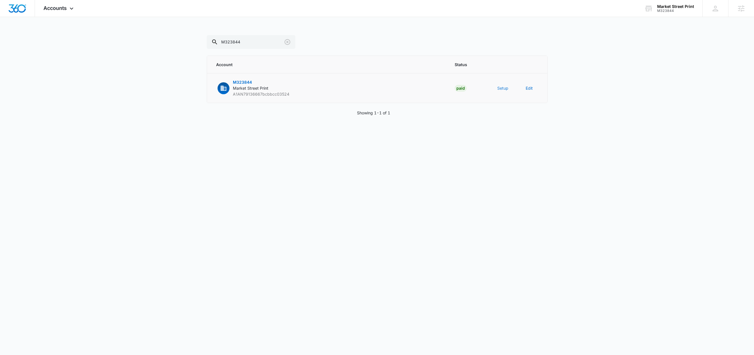
click at [500, 90] on button "Setup" at bounding box center [502, 88] width 11 height 6
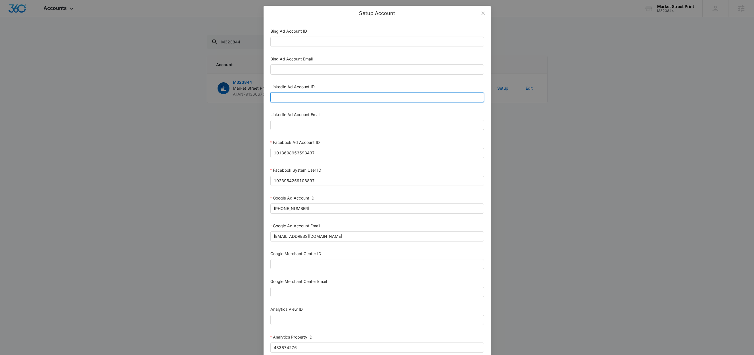
click at [305, 98] on input "LinkedIn Ad Account ID" at bounding box center [376, 97] width 213 height 10
paste input "516717721"
type input "516717721"
click at [331, 129] on input "LinkedIn Ad Account Email" at bounding box center [376, 125] width 213 height 10
click at [315, 123] on input "LinkedIn Ad Account Email" at bounding box center [376, 125] width 213 height 10
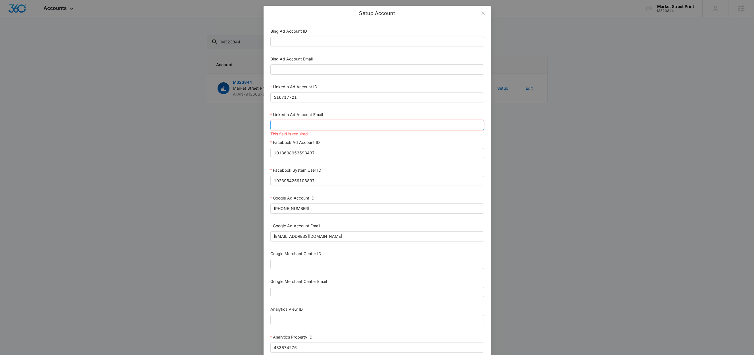
paste input "[EMAIL_ADDRESS][DOMAIN_NAME]"
type input "[EMAIL_ADDRESS][DOMAIN_NAME]"
click at [339, 115] on div "LinkedIn Ad Account Email" at bounding box center [376, 116] width 213 height 9
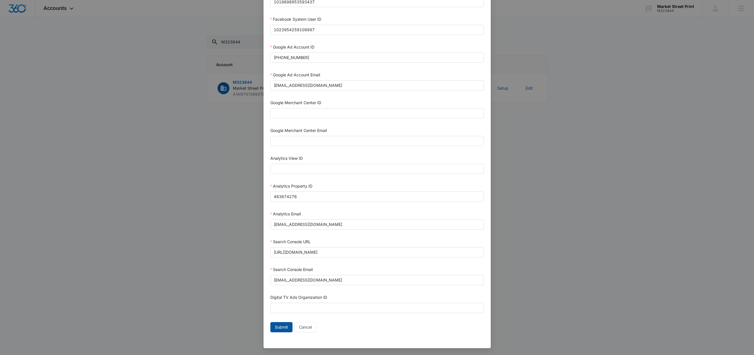
scroll to position [154, 0]
drag, startPoint x: 280, startPoint y: 330, endPoint x: 329, endPoint y: 309, distance: 53.6
click at [280, 330] on span "Submit" at bounding box center [281, 327] width 13 height 6
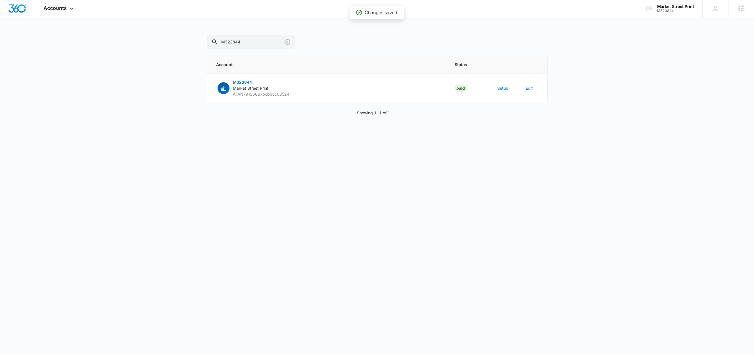
scroll to position [150, 0]
